Goal: Complete application form

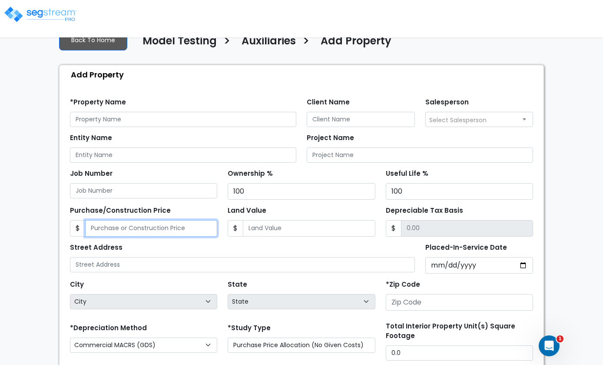
click at [117, 235] on input "Purchase/Construction Price" at bounding box center [151, 228] width 132 height 17
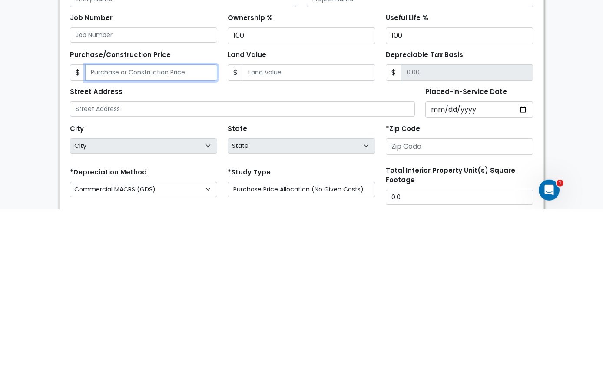
type input "2"
type input "2.00"
type input "20"
type input "20.00"
type input "200"
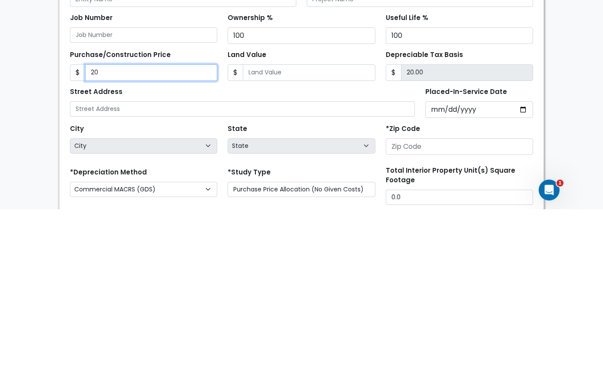
type input "200.00"
type input "2000"
type input "2,000.00"
type input "2,0000"
type input "20,000.00"
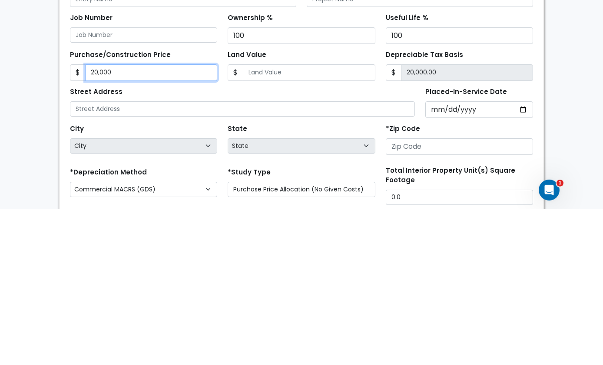
type input "20,0000"
type input "200,000.00"
type input "200,0000"
type input "2,000,000.00"
type input "2,000,000"
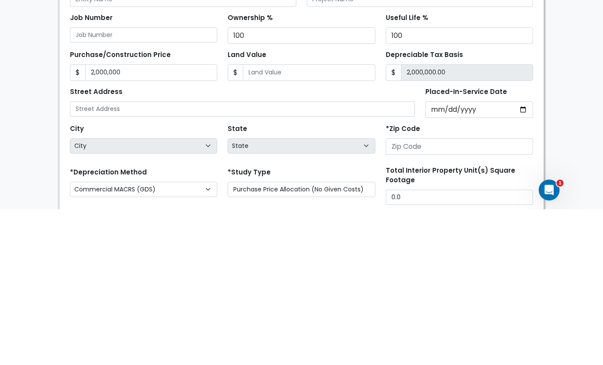
click at [577, 116] on div "We are Building your Property. So please grab a coffee and let us do the heavy …" at bounding box center [301, 232] width 603 height 497
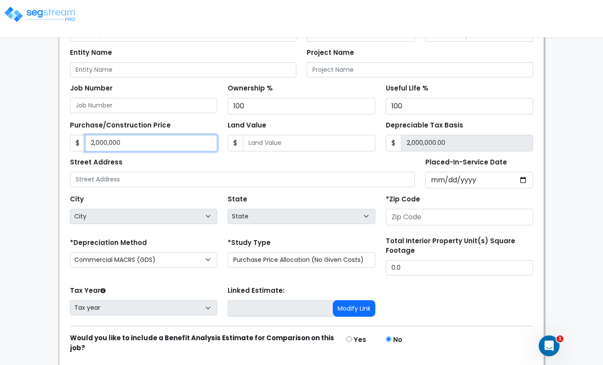
click at [166, 140] on input "2,000,000" at bounding box center [151, 143] width 132 height 17
click at [569, 120] on div "We are Building your Property. So please grab a coffee and let us do the heavy …" at bounding box center [301, 147] width 603 height 497
click at [114, 135] on input "Purchase/Construction Price" at bounding box center [151, 143] width 132 height 17
type input "2"
type input "2.00"
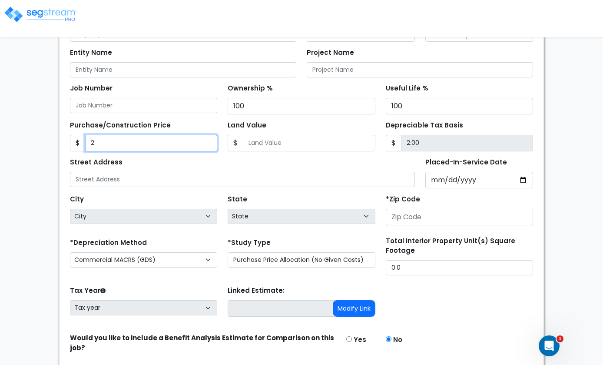
type input "20"
type input "20.00"
type input "200"
type input "200.00"
type input "2000"
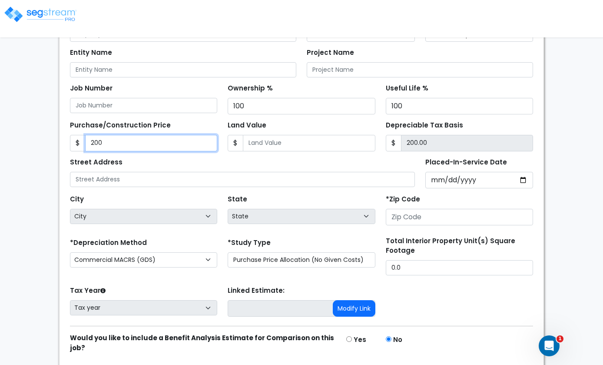
type input "2,000.00"
type input "2,0000"
type input "20,000.00"
type input "20,0000"
type input "200,000.00"
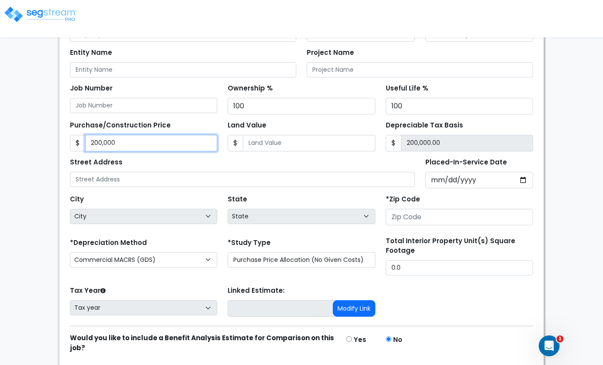
type input "200,0000"
type input "2,000,000.00"
type input "2,000,000"
click at [567, 120] on div "We are Building your Property. So please grab a coffee and let us do the heavy …" at bounding box center [301, 147] width 603 height 497
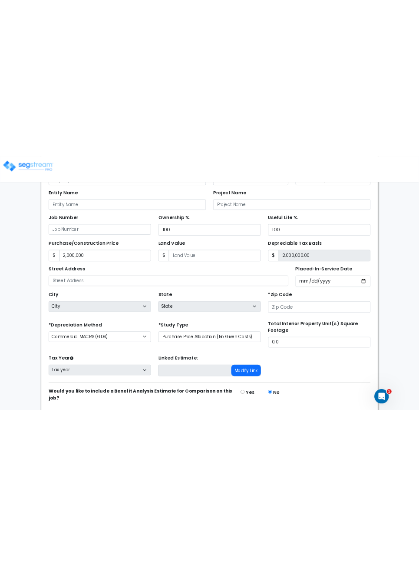
scroll to position [0, 0]
